Goal: Contribute content: Add original content to the website for others to see

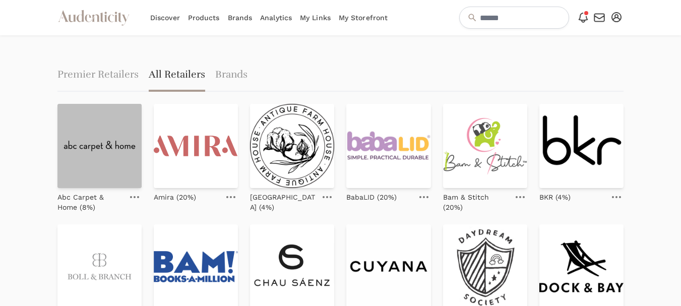
click at [110, 151] on img at bounding box center [99, 146] width 84 height 84
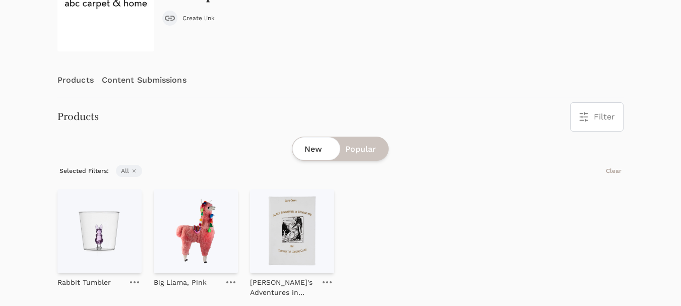
scroll to position [155, 0]
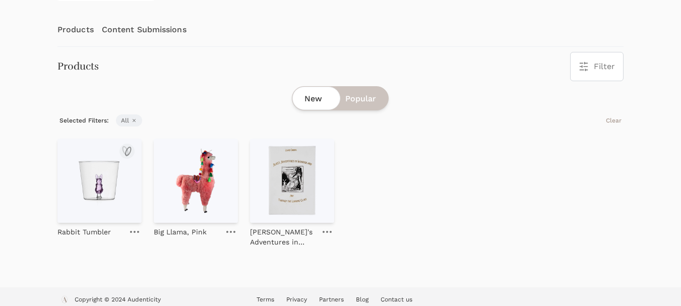
click at [110, 175] on img at bounding box center [99, 181] width 84 height 84
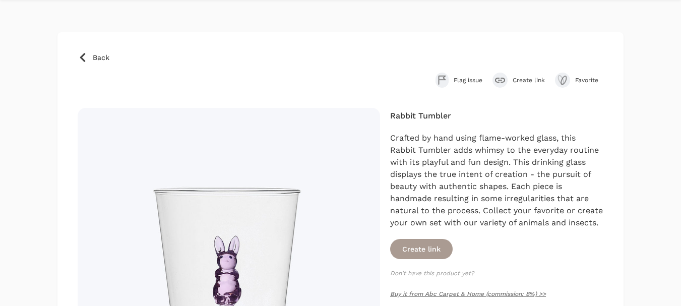
scroll to position [50, 0]
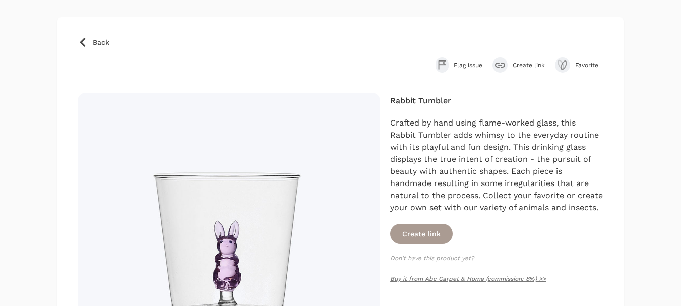
click at [527, 63] on span "Create link" at bounding box center [529, 65] width 32 height 8
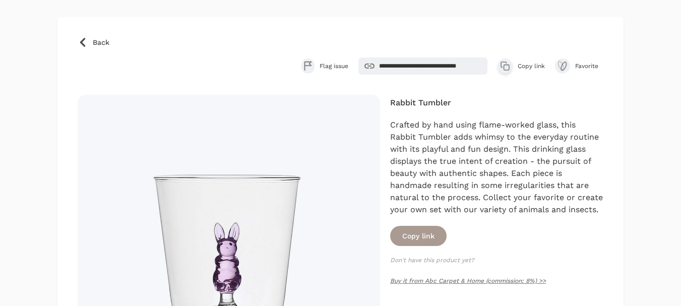
click at [530, 62] on span "Copy link" at bounding box center [531, 66] width 27 height 8
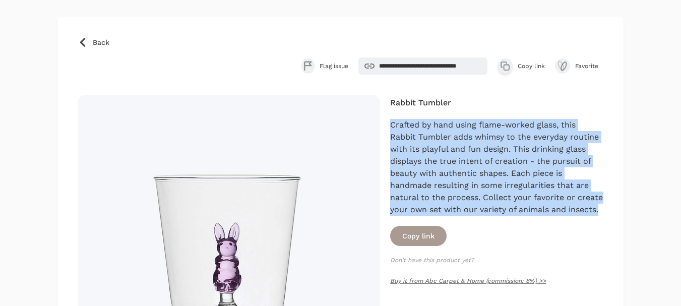
drag, startPoint x: 605, startPoint y: 209, endPoint x: 388, endPoint y: 123, distance: 233.3
copy div "Crafted by hand using flame-worked glass, this Rabbit Tumbler adds whimsy to th…"
click at [93, 38] on span "Back" at bounding box center [101, 42] width 17 height 10
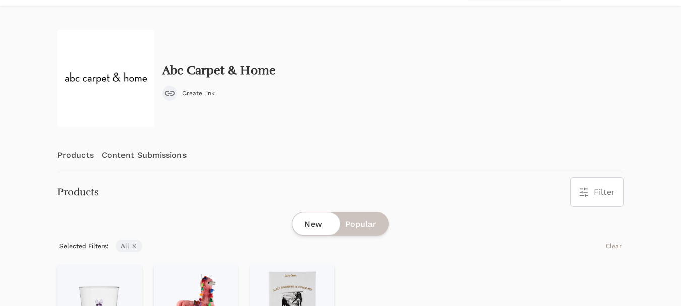
scroll to position [32, 0]
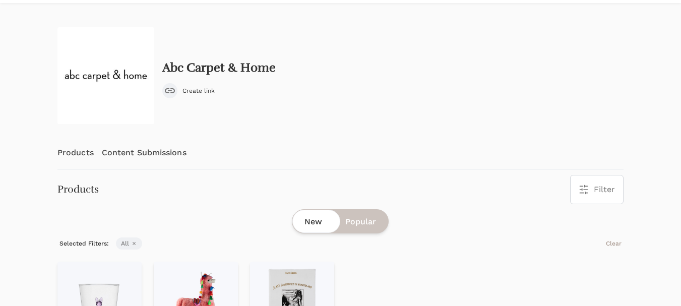
click at [134, 154] on link "Content Submissions" at bounding box center [144, 152] width 85 height 33
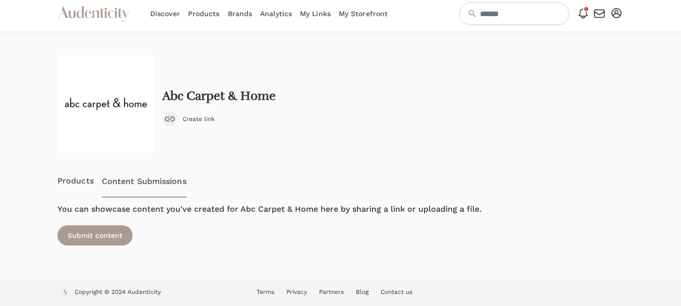
scroll to position [4, 0]
click at [99, 235] on div "Submit content" at bounding box center [94, 235] width 75 height 20
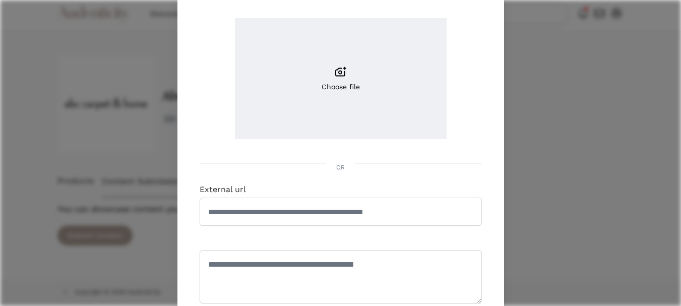
scroll to position [101, 0]
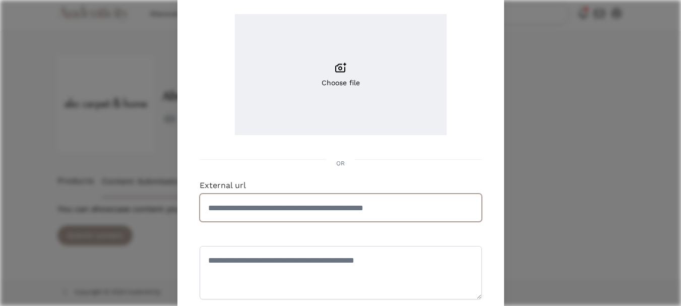
click at [291, 203] on input "External url" at bounding box center [341, 208] width 282 height 28
paste input "**********"
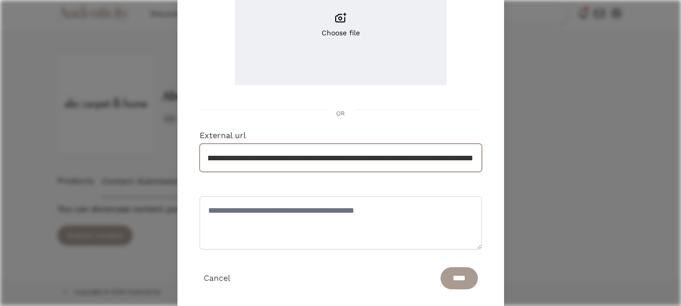
scroll to position [174, 0]
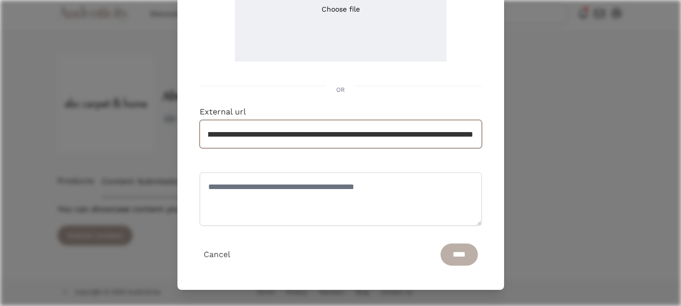
type input "**********"
click at [445, 253] on input "****" at bounding box center [459, 255] width 37 height 22
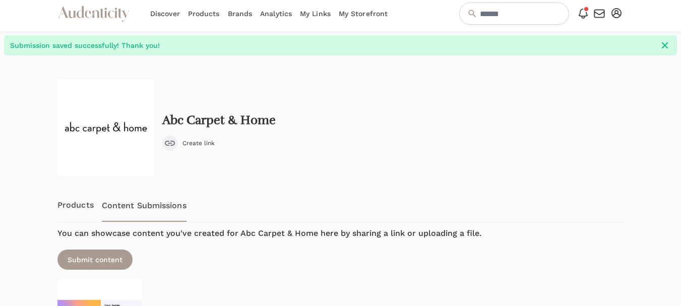
click at [26, 169] on div at bounding box center [24, 231] width 49 height 352
drag, startPoint x: 278, startPoint y: 120, endPoint x: 165, endPoint y: 122, distance: 113.5
click at [165, 122] on div "Abc Carpet & Home Create link" at bounding box center [340, 128] width 566 height 97
copy h2 "Abc Carpet & Home"
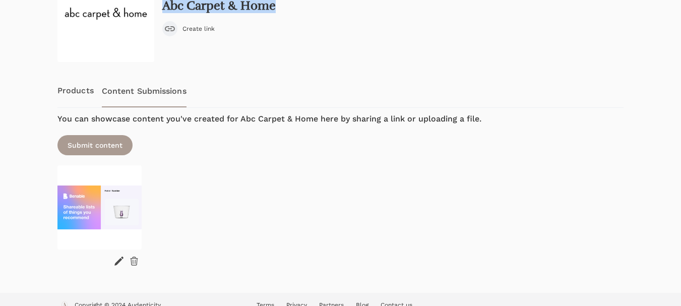
scroll to position [132, 0]
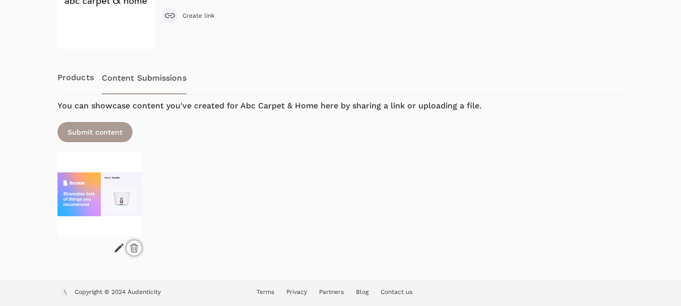
click at [136, 250] on icon at bounding box center [134, 248] width 10 height 10
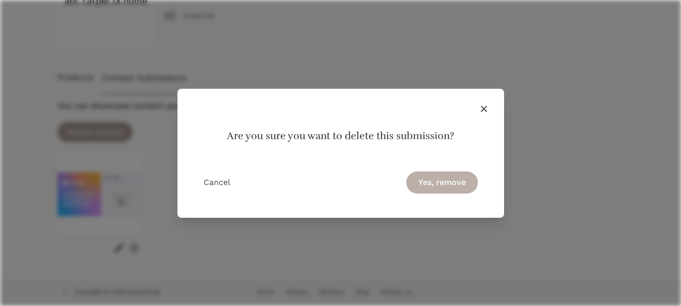
click at [428, 185] on button "Yes, remove" at bounding box center [442, 182] width 72 height 22
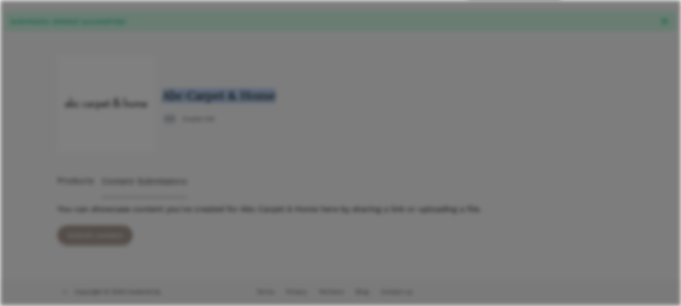
scroll to position [28, 0]
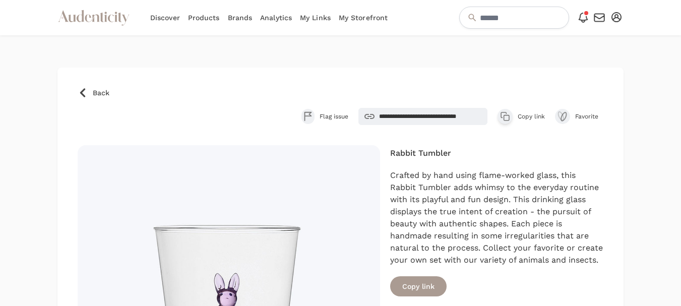
scroll to position [50, 0]
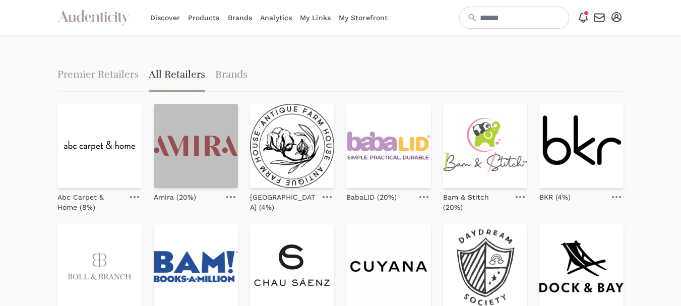
click at [200, 163] on img at bounding box center [196, 146] width 84 height 84
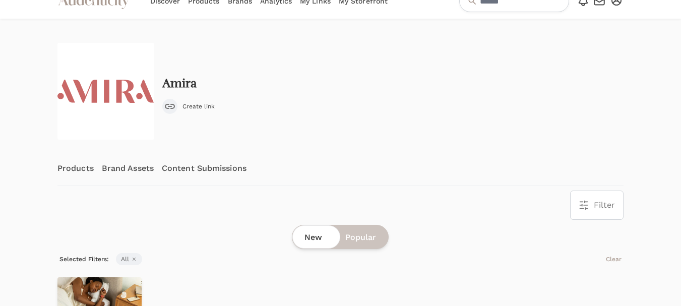
scroll to position [13, 0]
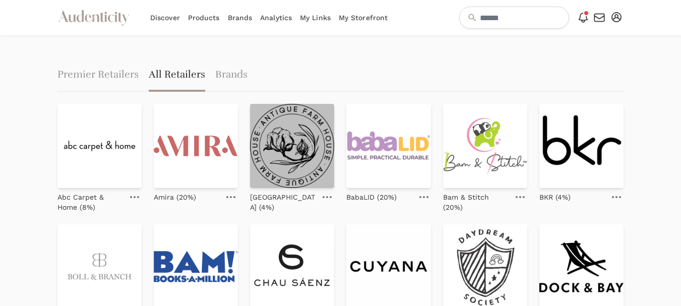
click at [319, 162] on img at bounding box center [292, 146] width 84 height 84
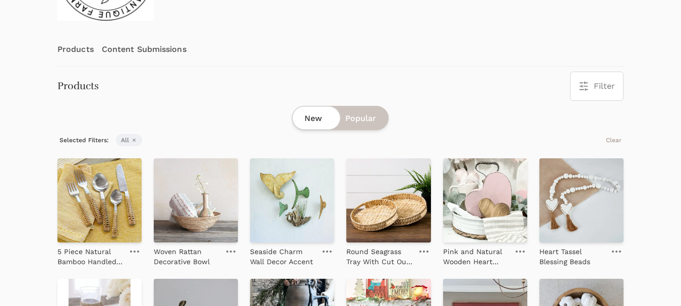
scroll to position [151, 0]
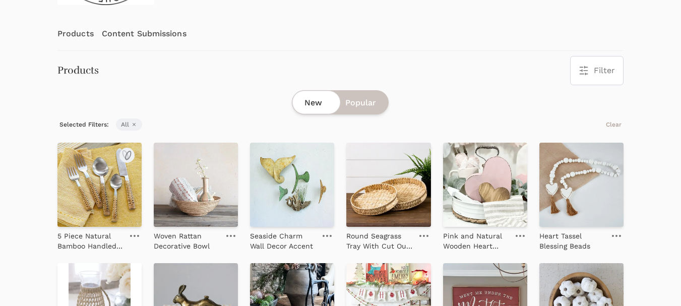
click at [105, 192] on img at bounding box center [99, 185] width 84 height 84
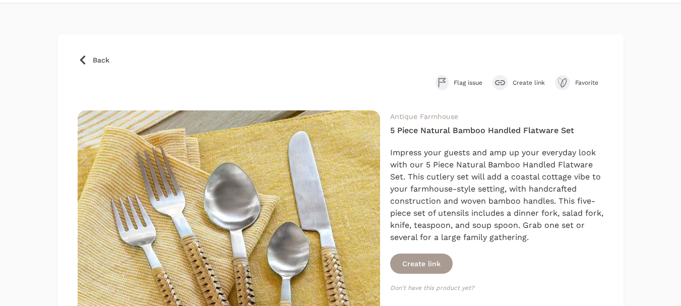
scroll to position [50, 0]
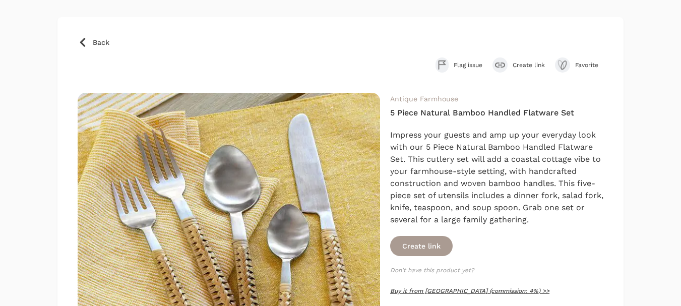
click at [412, 288] on link "Buy it from Antique Farm House (commission: 4%) >>" at bounding box center [469, 290] width 159 height 7
click at [533, 61] on span "Create link" at bounding box center [529, 65] width 32 height 8
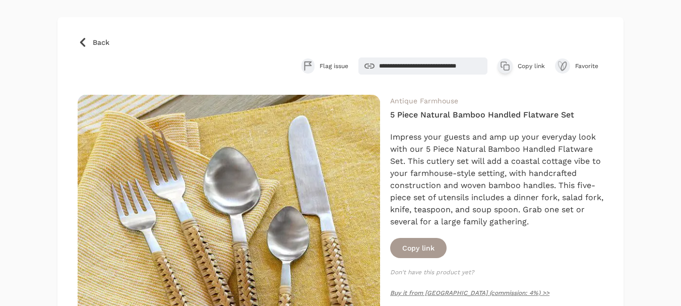
click at [530, 67] on span "Copy link" at bounding box center [531, 66] width 27 height 8
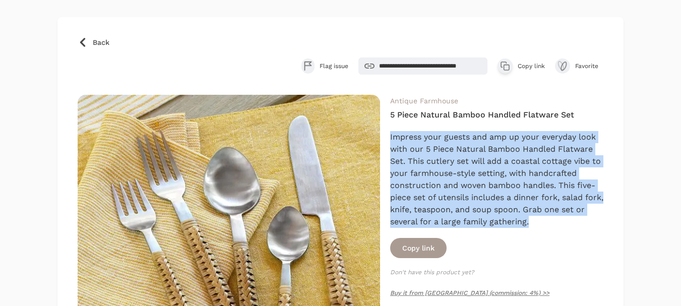
drag, startPoint x: 543, startPoint y: 221, endPoint x: 390, endPoint y: 133, distance: 176.9
click at [390, 133] on div "Antique Farmhouse 5 Piece Natural Bamboo Handled Flatware Set Impress your gues…" at bounding box center [341, 246] width 526 height 303
copy div "Impress your guests and amp up your everyday look with our 5 Piece Natural Bamb…"
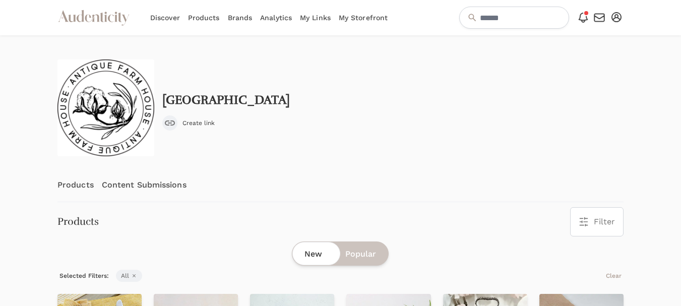
click at [153, 185] on link "Content Submissions" at bounding box center [144, 184] width 85 height 33
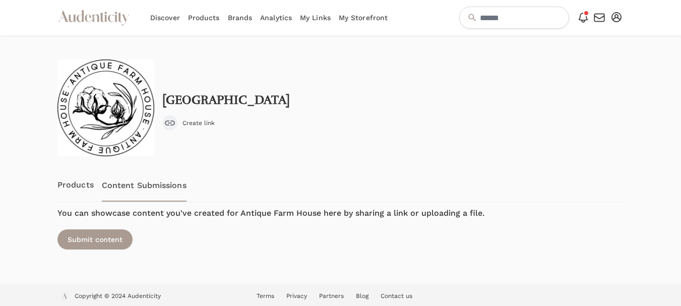
scroll to position [4, 0]
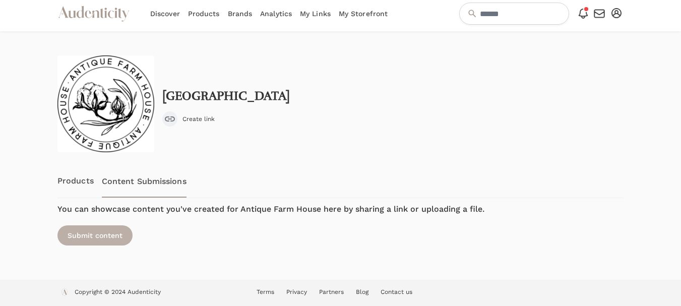
click at [102, 237] on div "Submit content" at bounding box center [94, 235] width 75 height 20
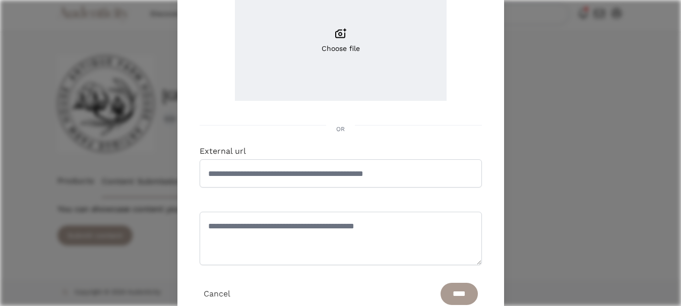
scroll to position [151, 0]
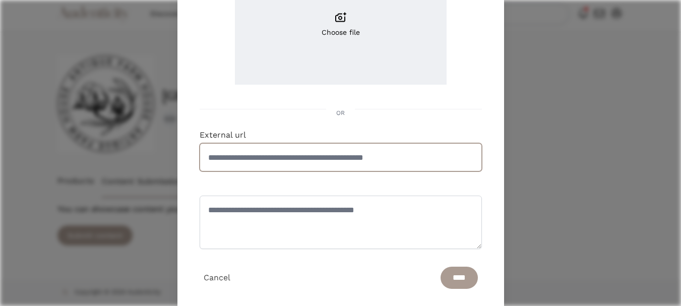
click at [366, 167] on input "External url" at bounding box center [341, 157] width 282 height 28
paste input "**********"
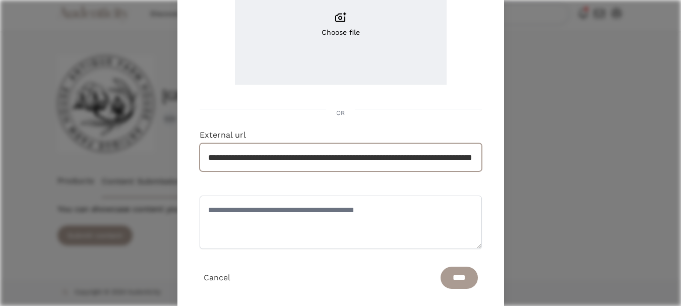
scroll to position [0, 101]
type input "**********"
click at [453, 276] on input "****" at bounding box center [459, 278] width 37 height 22
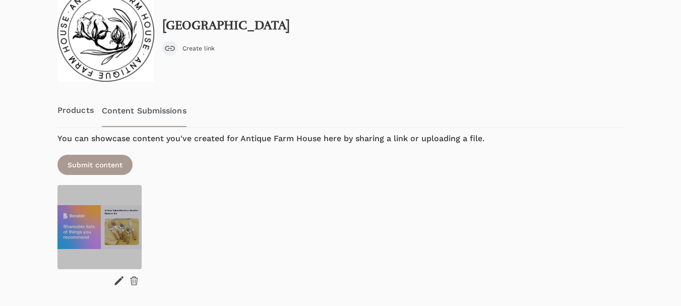
scroll to position [105, 0]
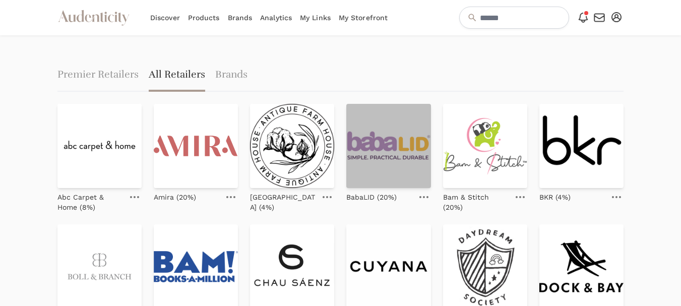
click at [398, 173] on img at bounding box center [388, 146] width 84 height 84
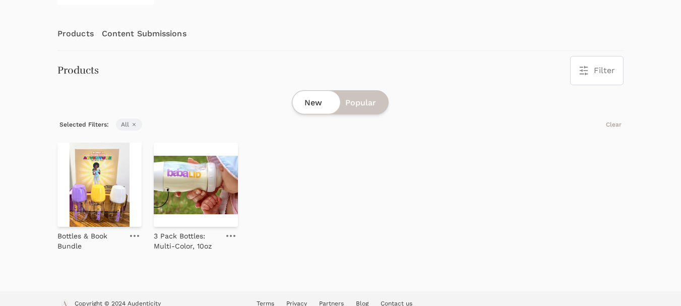
scroll to position [101, 0]
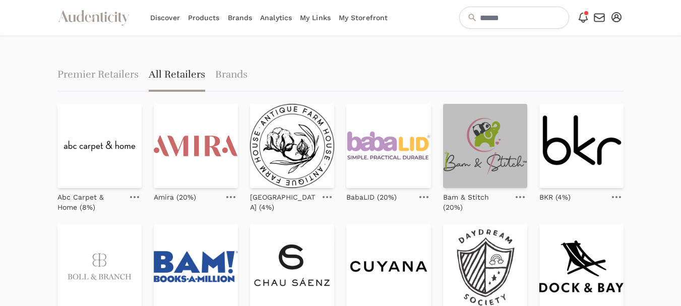
click at [481, 122] on img at bounding box center [485, 146] width 84 height 84
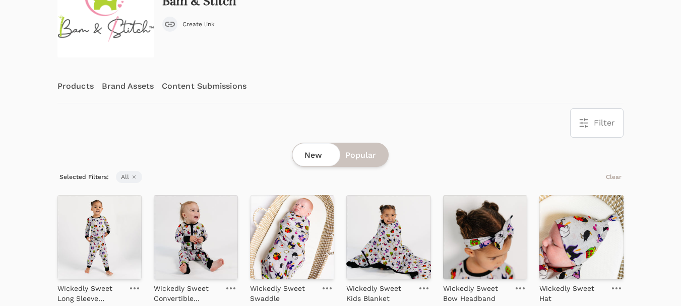
scroll to position [101, 0]
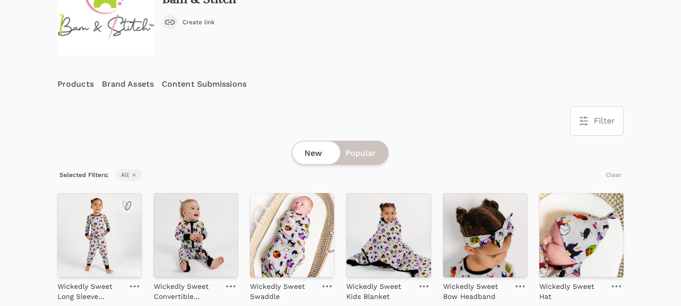
click at [86, 236] on img at bounding box center [99, 235] width 84 height 84
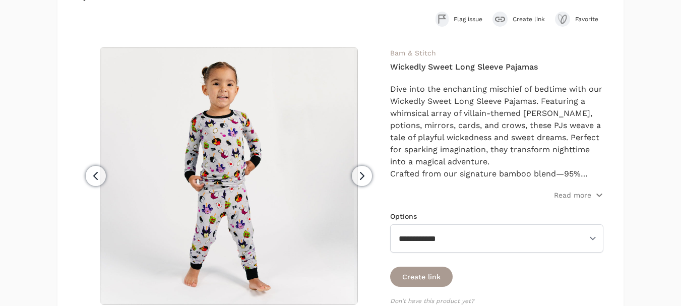
scroll to position [101, 0]
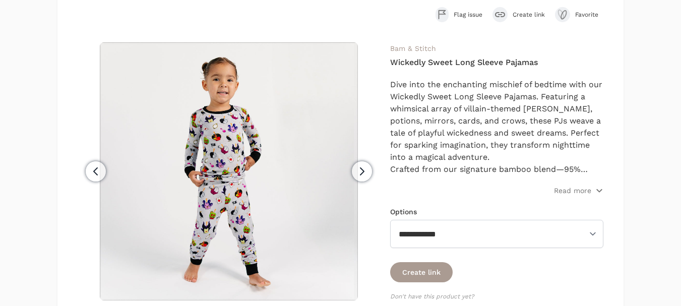
click at [524, 11] on span "Create link" at bounding box center [529, 15] width 32 height 8
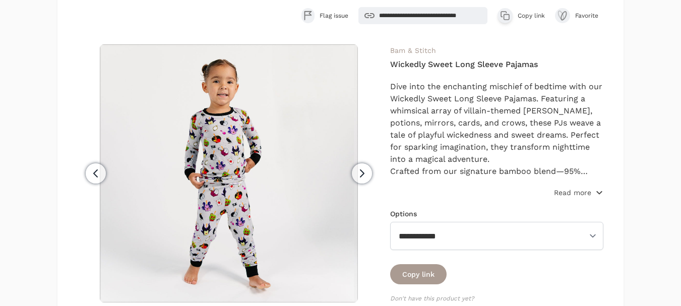
click at [586, 193] on p "Read more" at bounding box center [572, 193] width 37 height 10
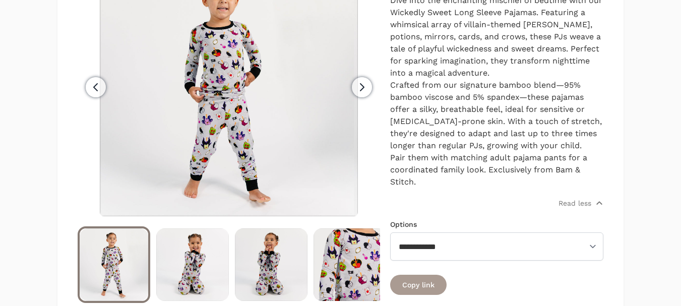
scroll to position [202, 0]
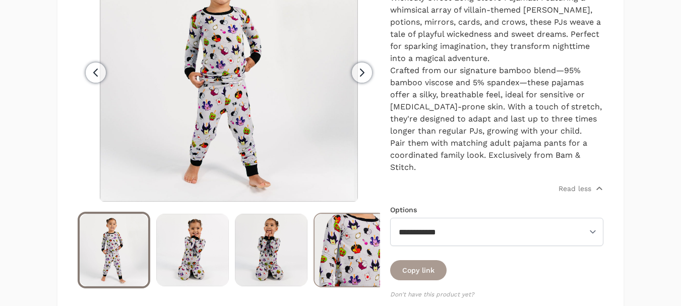
click at [353, 239] on img at bounding box center [350, 250] width 71 height 73
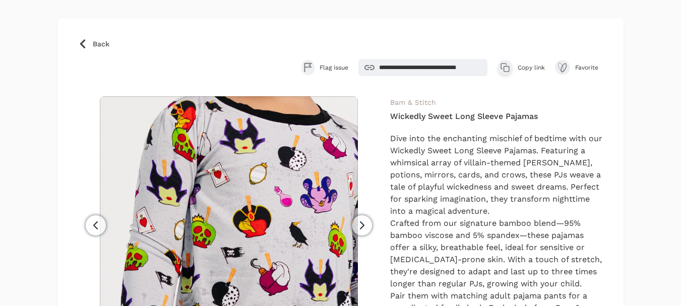
scroll to position [0, 0]
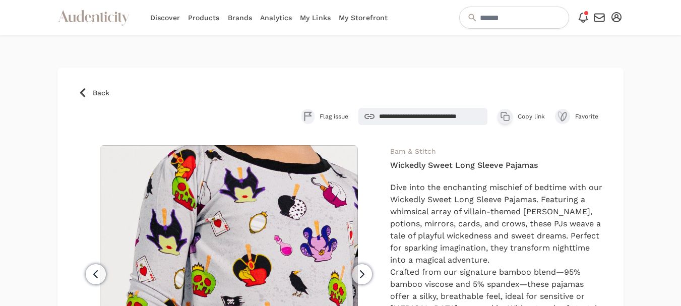
click at [530, 114] on span "Copy link" at bounding box center [531, 116] width 27 height 8
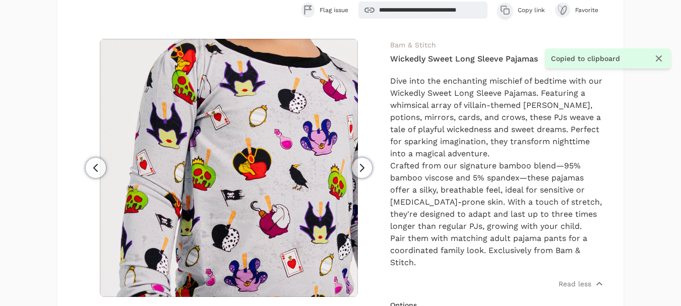
scroll to position [101, 0]
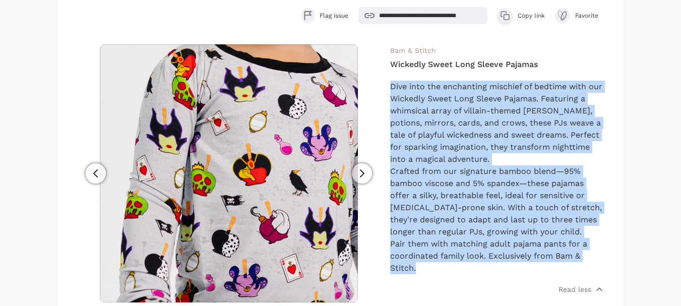
drag, startPoint x: 421, startPoint y: 268, endPoint x: 390, endPoint y: 91, distance: 179.6
click at [390, 91] on div "Dive into the enchanting mischief of bedtime with our Wickedly Sweet Long Sleev…" at bounding box center [496, 178] width 213 height 194
copy div "Dive into the enchanting mischief of bedtime with our Wickedly Sweet Long Sleev…"
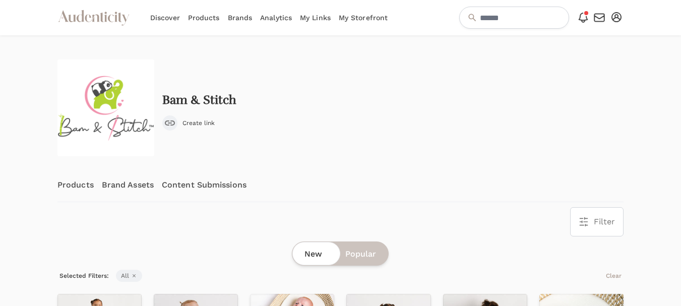
click at [208, 188] on link "Content Submissions" at bounding box center [204, 184] width 85 height 33
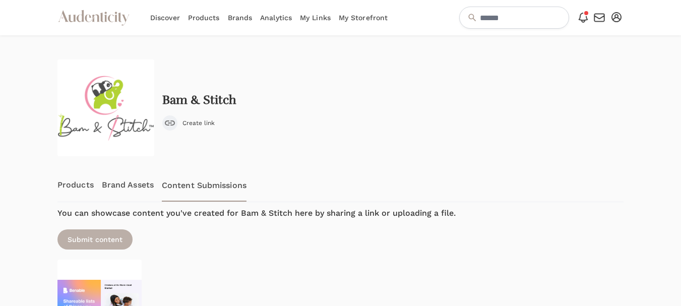
click at [91, 236] on div "Submit content" at bounding box center [94, 239] width 75 height 20
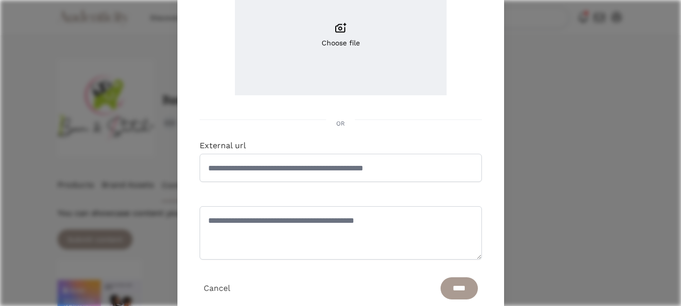
scroll to position [151, 0]
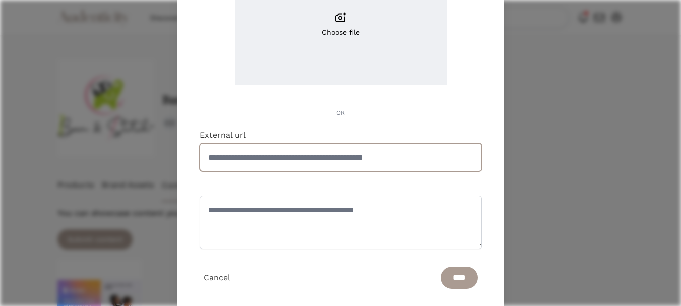
click at [286, 163] on input "External url" at bounding box center [341, 157] width 282 height 28
paste input "**********"
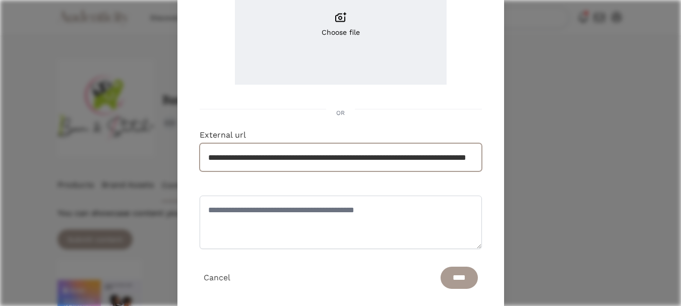
scroll to position [0, 84]
type input "**********"
click at [453, 274] on input "****" at bounding box center [459, 278] width 37 height 22
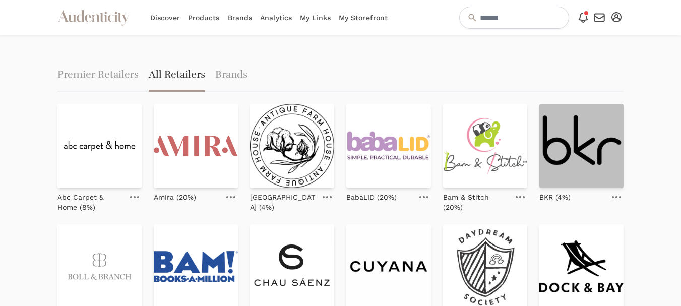
click at [588, 150] on img at bounding box center [582, 146] width 84 height 84
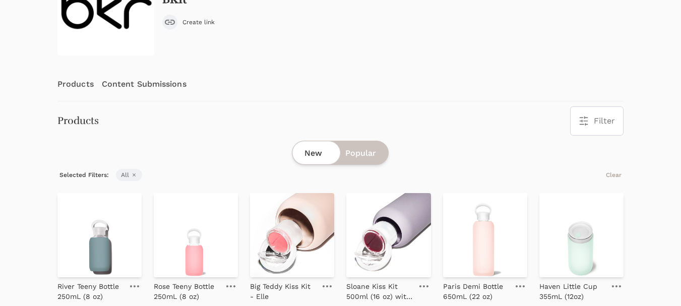
scroll to position [151, 0]
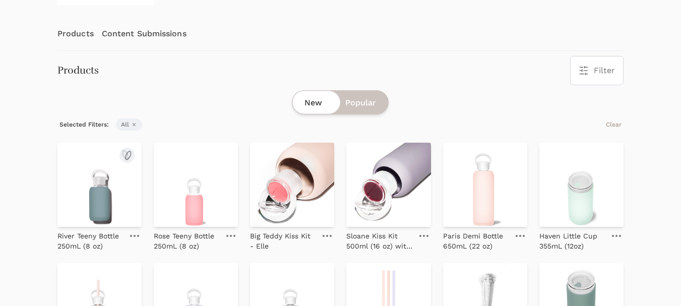
click at [97, 190] on img at bounding box center [99, 185] width 84 height 84
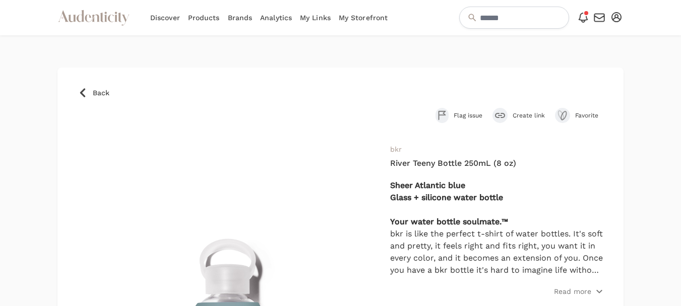
click at [534, 112] on span "Create link" at bounding box center [529, 115] width 32 height 8
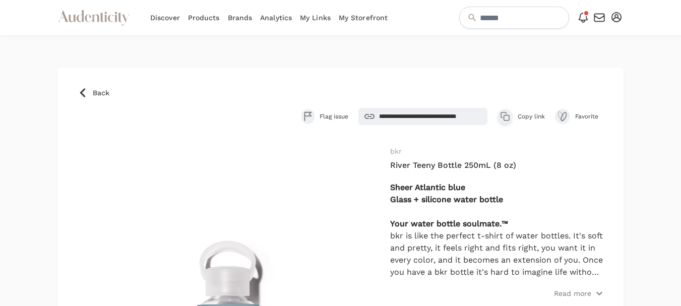
scroll to position [50, 0]
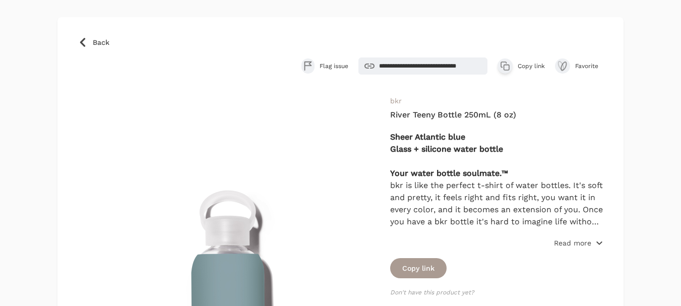
click at [572, 246] on p "Read more" at bounding box center [572, 243] width 37 height 10
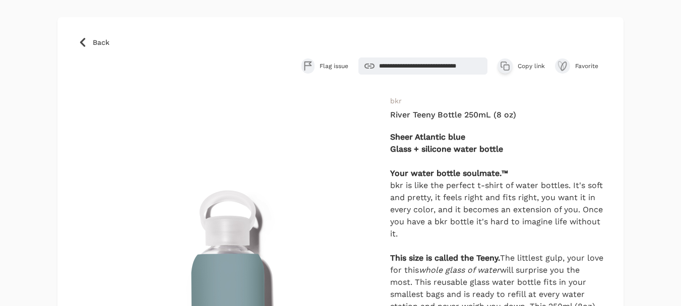
click at [535, 67] on span "Copy link" at bounding box center [531, 66] width 27 height 8
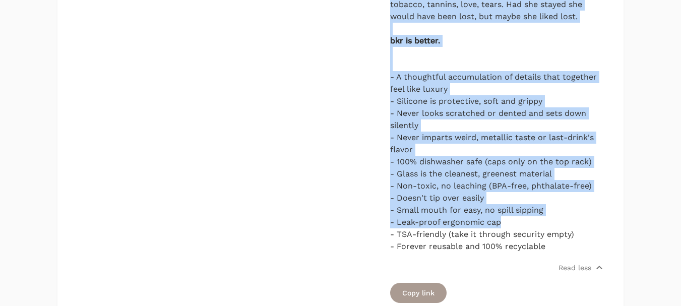
scroll to position [555, 0]
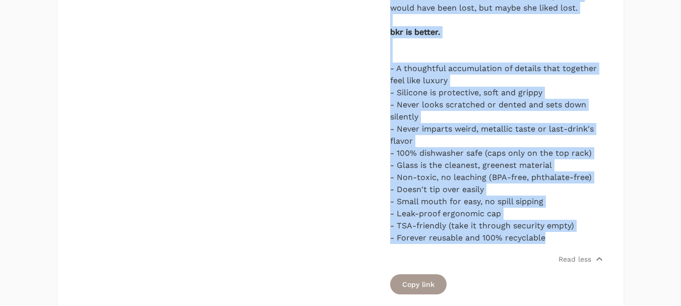
drag, startPoint x: 391, startPoint y: 122, endPoint x: 551, endPoint y: 242, distance: 199.9
copy div "Your water bottle soulmate.™ bkr is like the perfect t-shirt of water bottles. …"
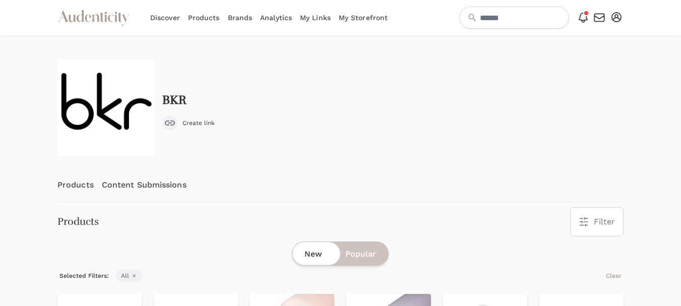
click at [171, 187] on link "Content Submissions" at bounding box center [144, 184] width 85 height 33
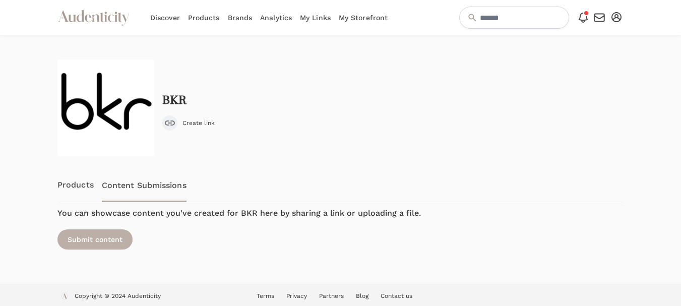
click at [74, 233] on div "Submit content" at bounding box center [94, 239] width 75 height 20
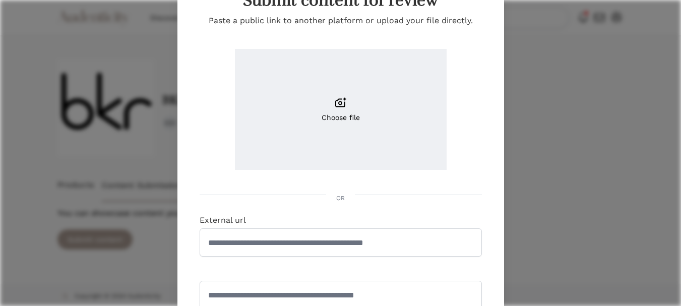
scroll to position [101, 0]
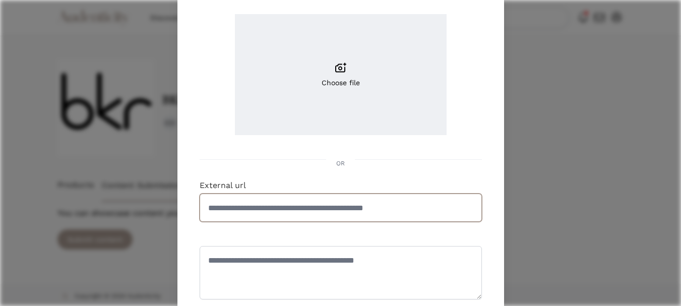
click at [279, 200] on input "External url" at bounding box center [341, 208] width 282 height 28
paste input "**********"
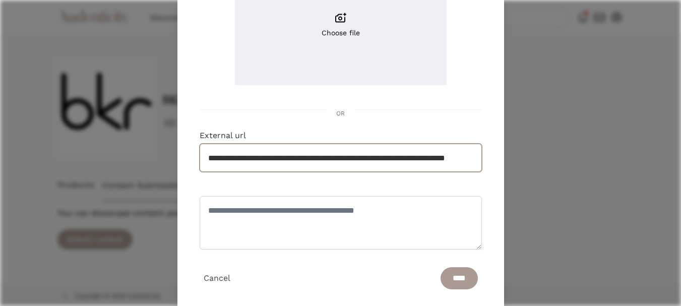
scroll to position [174, 0]
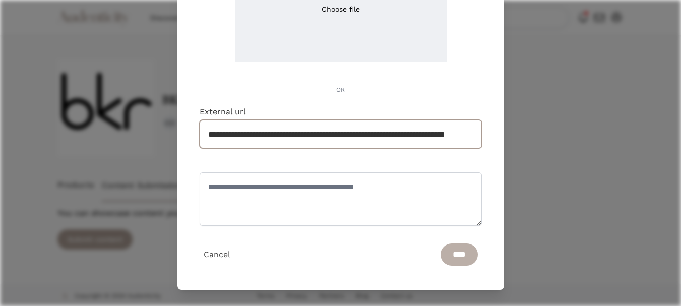
type input "**********"
click at [455, 253] on input "****" at bounding box center [459, 255] width 37 height 22
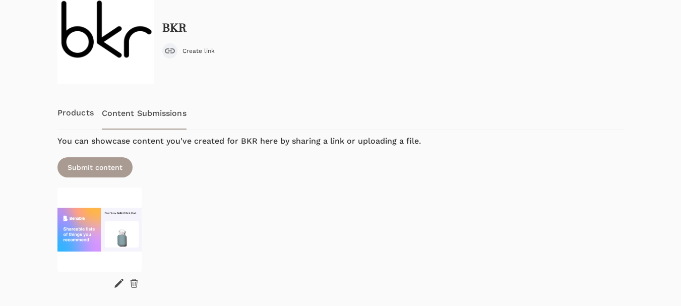
scroll to position [101, 0]
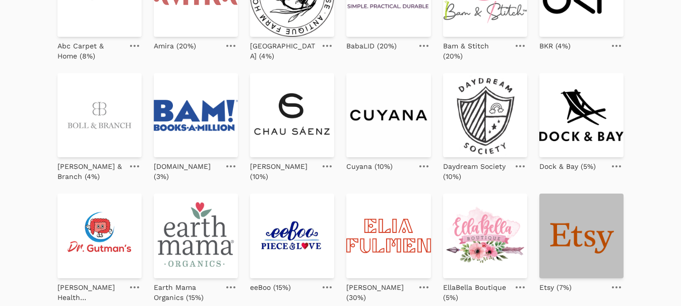
scroll to position [202, 0]
